Goal: Transaction & Acquisition: Subscribe to service/newsletter

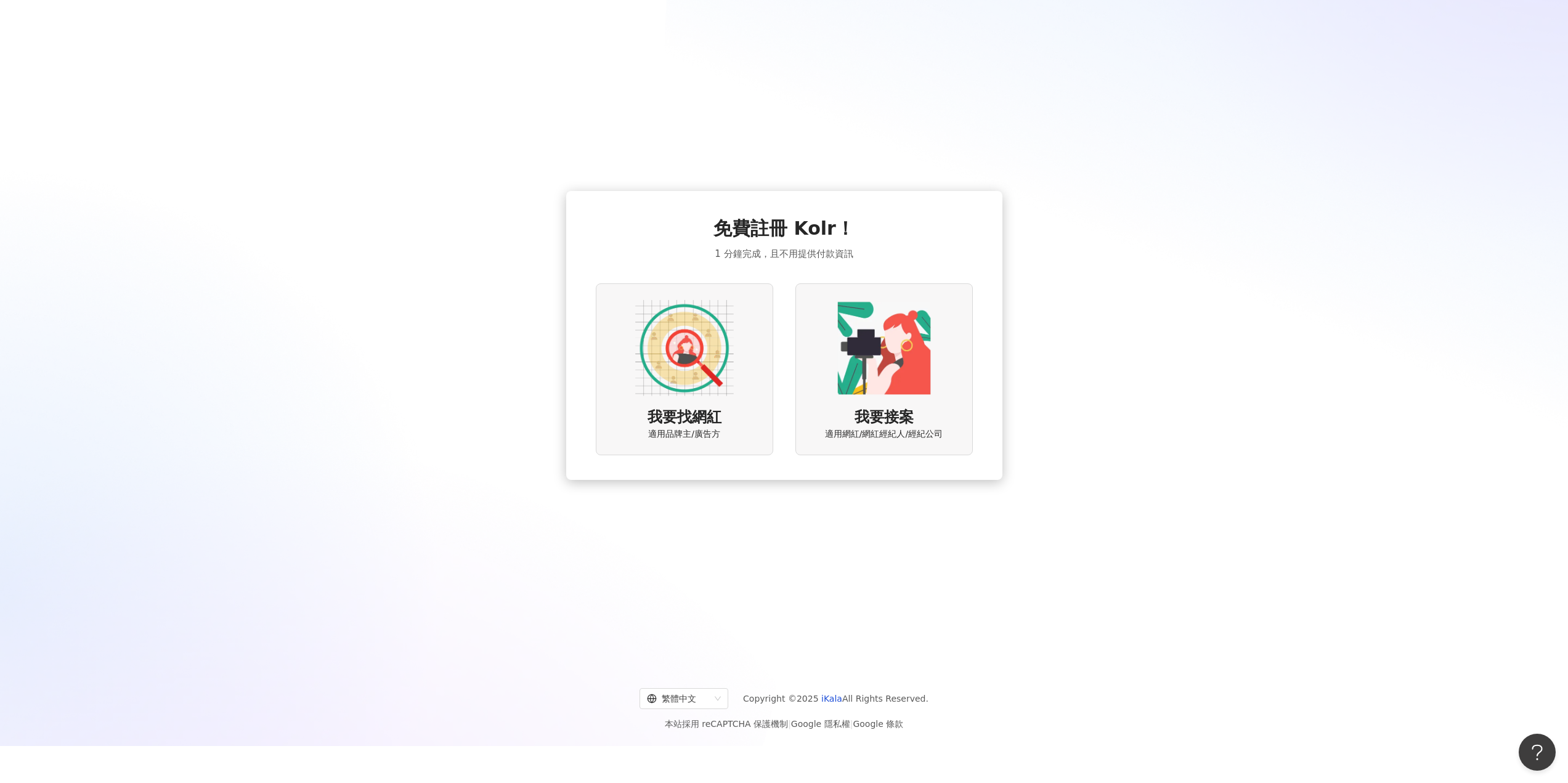
scroll to position [57, 0]
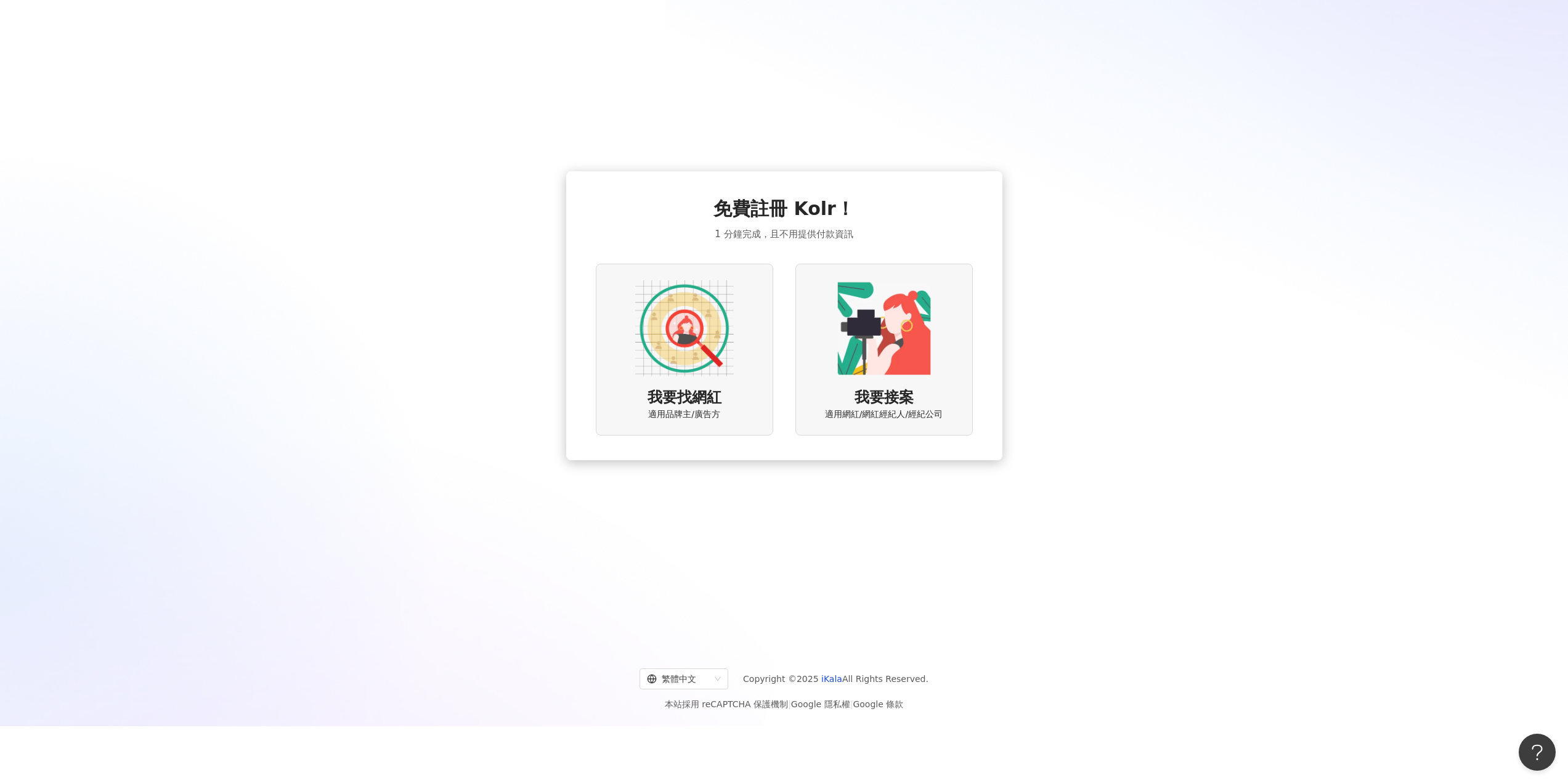
click at [675, 384] on div "我要找網紅 適用品牌主/廣告方" at bounding box center [684, 349] width 177 height 172
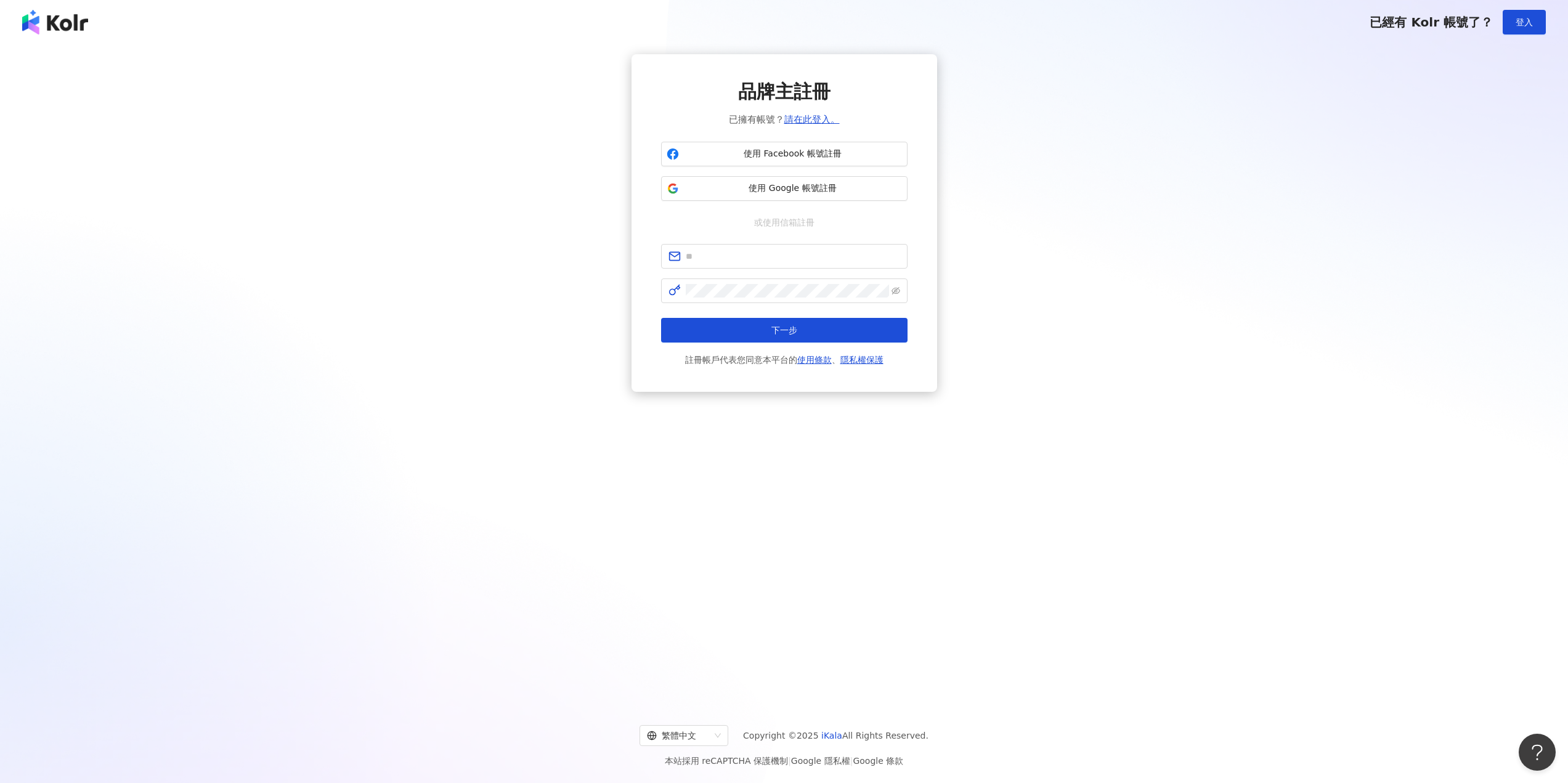
click at [55, 14] on img at bounding box center [54, 22] width 66 height 25
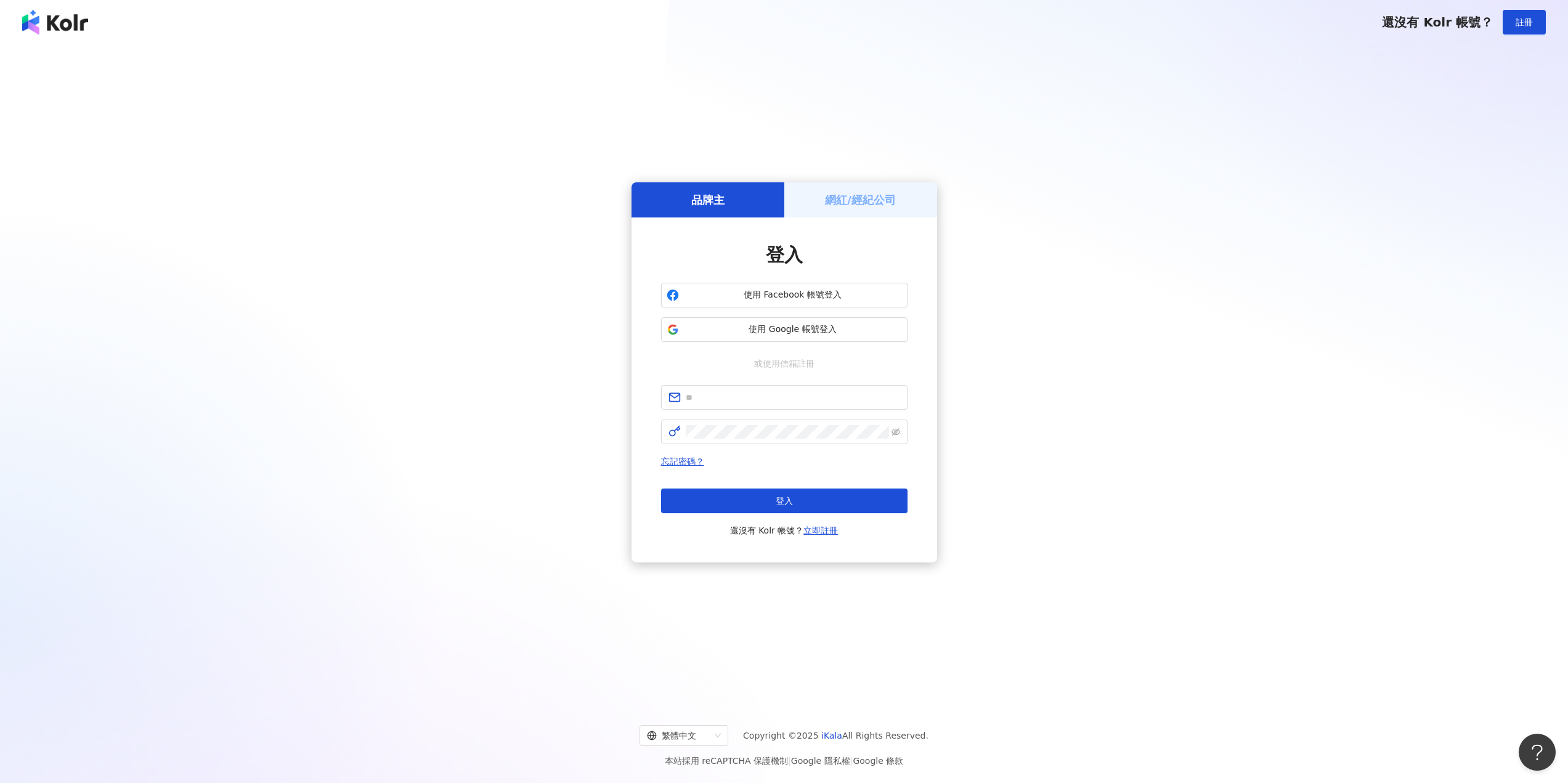
click at [850, 204] on h5 "網紅/經紀公司" at bounding box center [860, 200] width 71 height 16
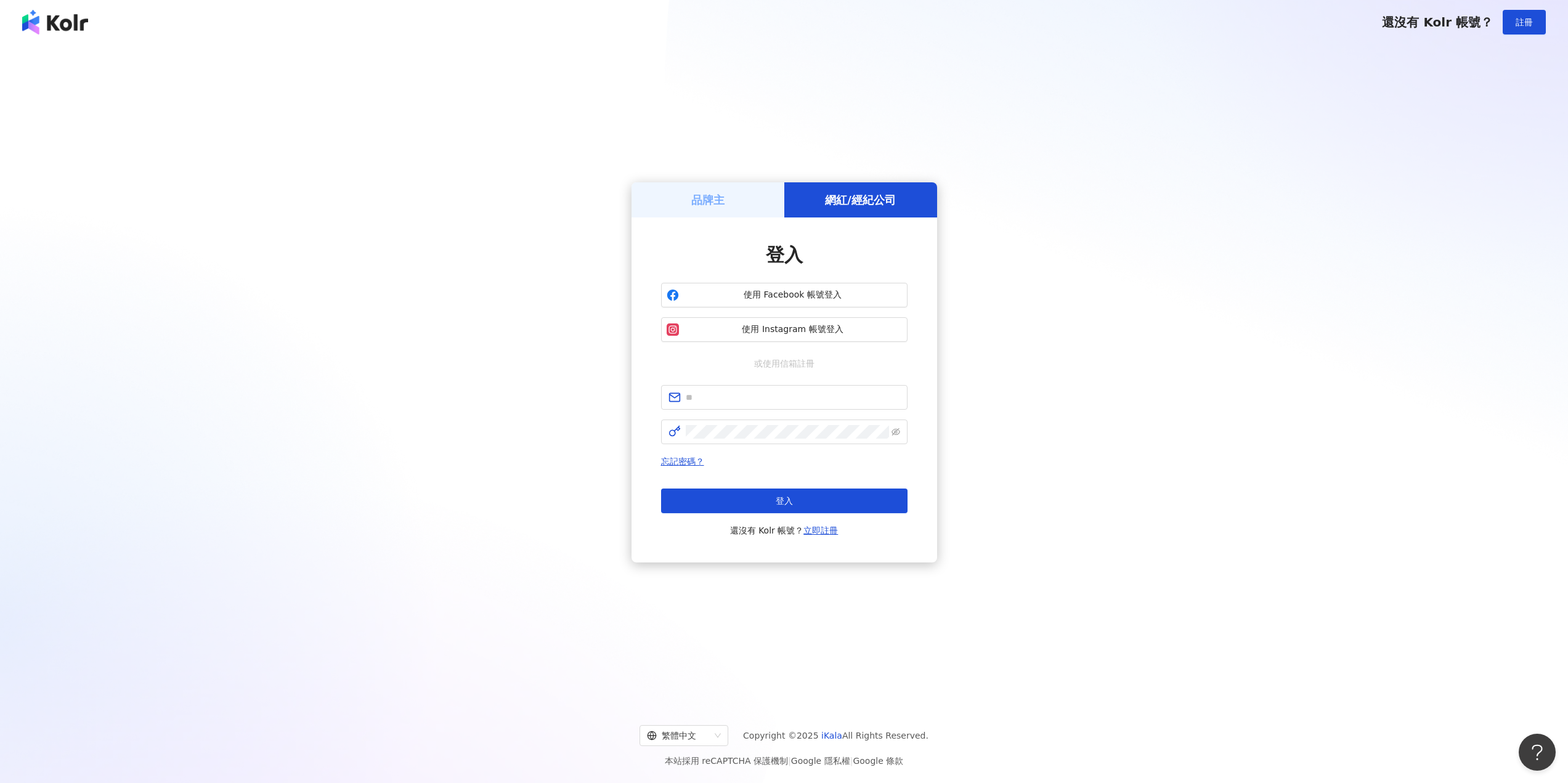
click at [766, 198] on div "品牌主" at bounding box center [708, 200] width 153 height 35
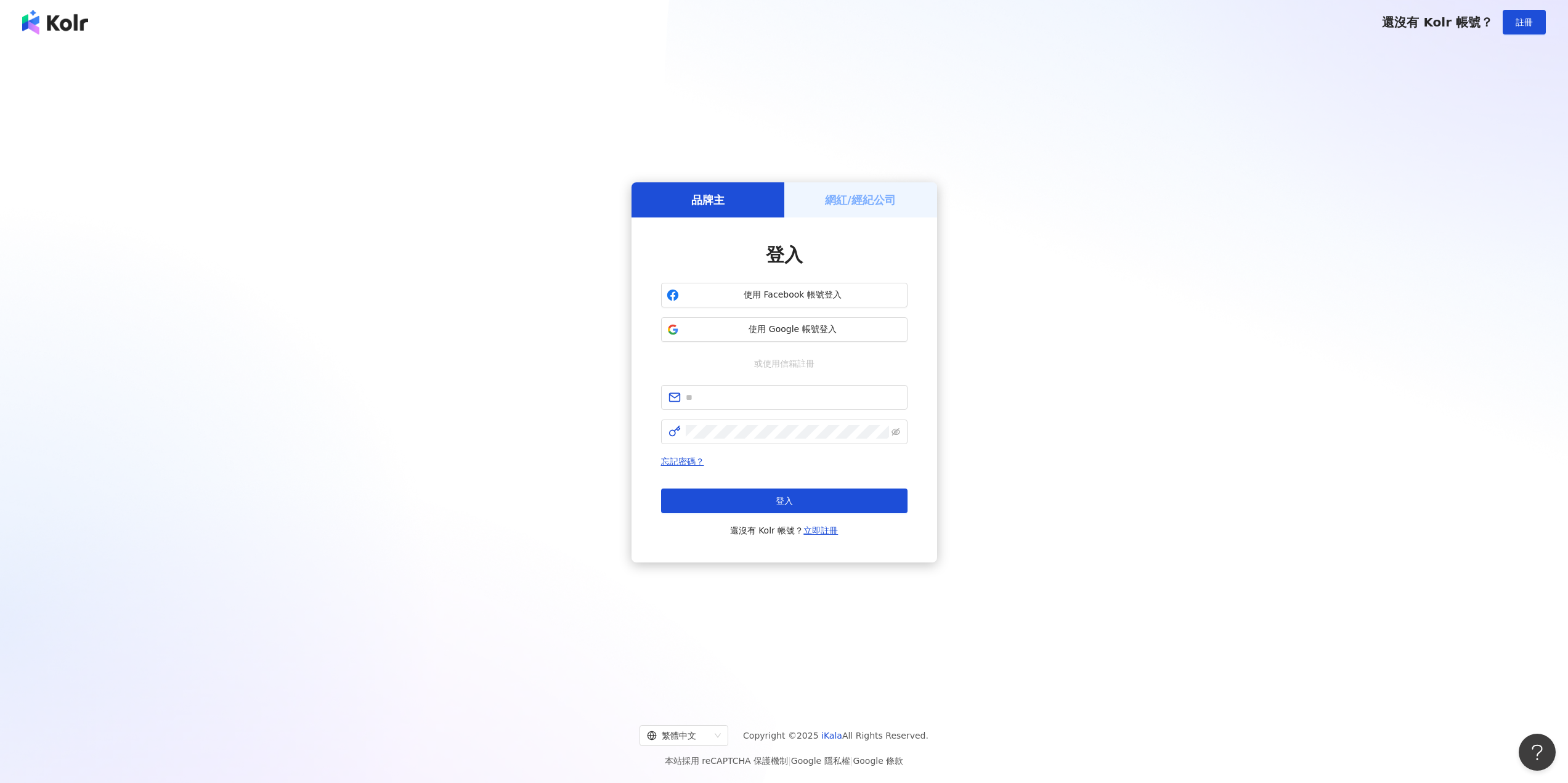
click at [848, 208] on div "網紅/經紀公司" at bounding box center [860, 200] width 153 height 35
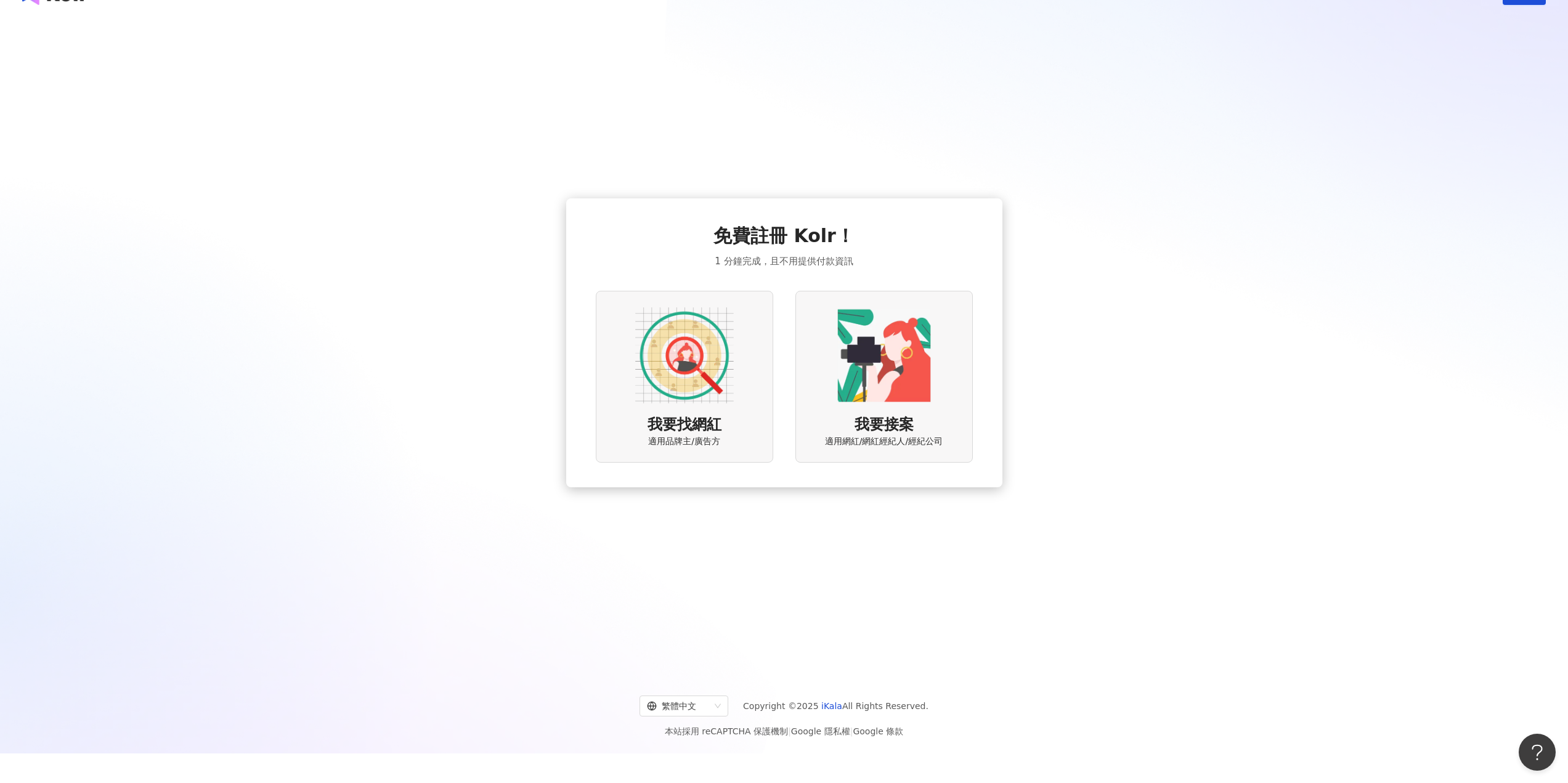
scroll to position [57, 0]
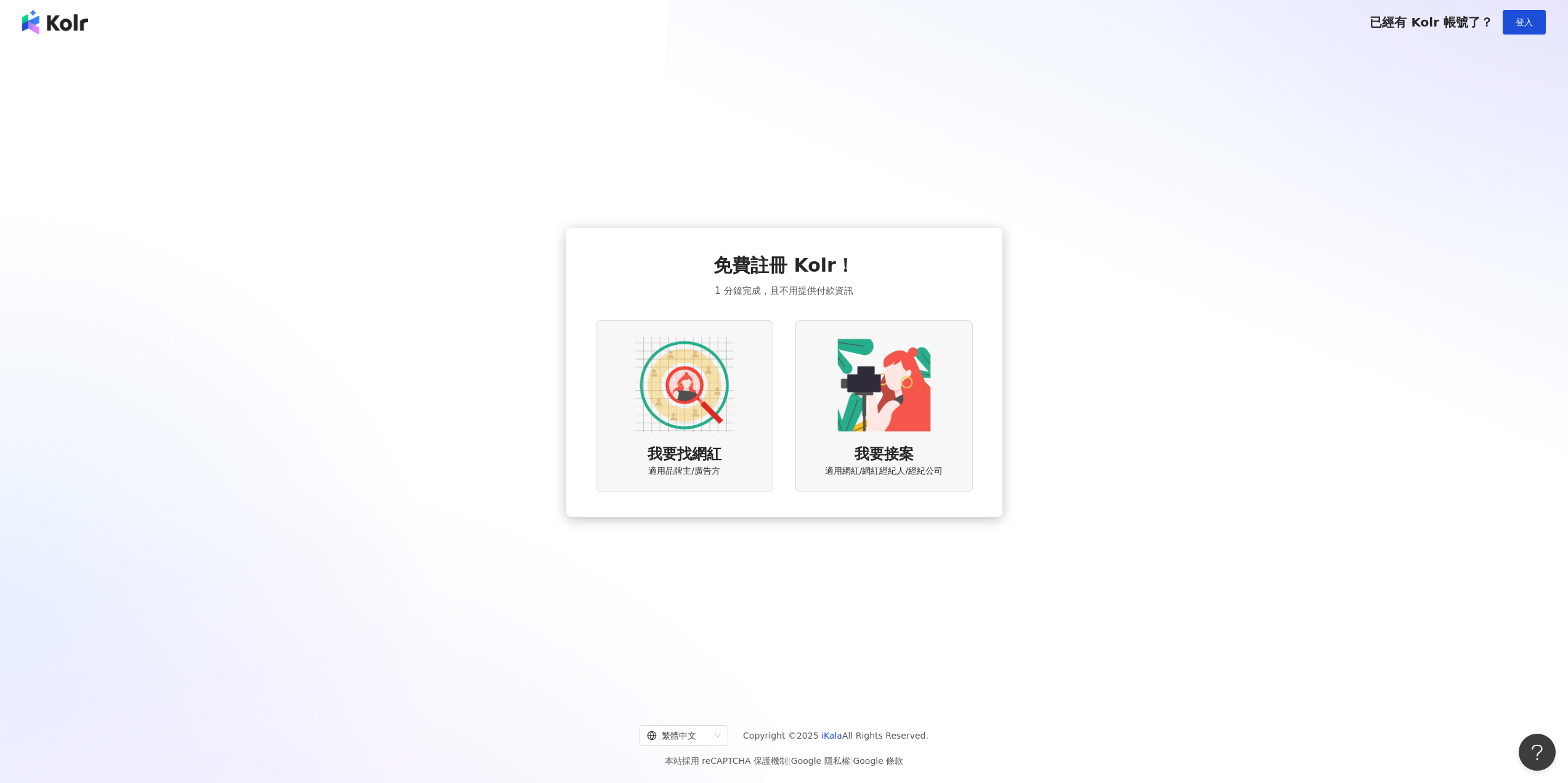
click at [734, 388] on div "我要找網紅 適用品牌主/廣告方" at bounding box center [684, 406] width 177 height 172
click at [641, 328] on div "我要找網紅 適用品牌主/廣告方" at bounding box center [684, 406] width 177 height 172
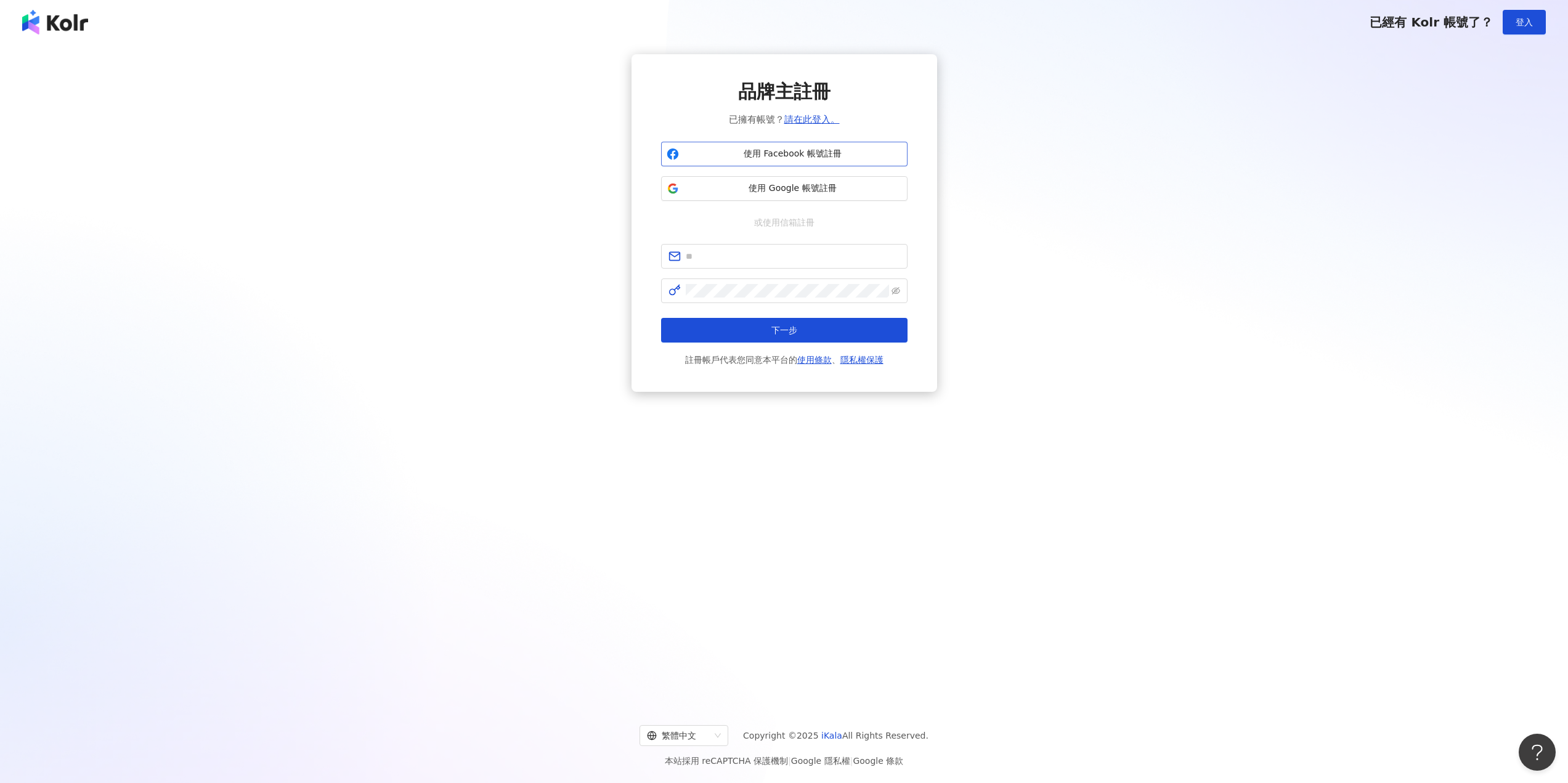
click at [849, 150] on span "使用 Facebook 帳號註冊" at bounding box center [793, 154] width 218 height 12
